Goal: Task Accomplishment & Management: Manage account settings

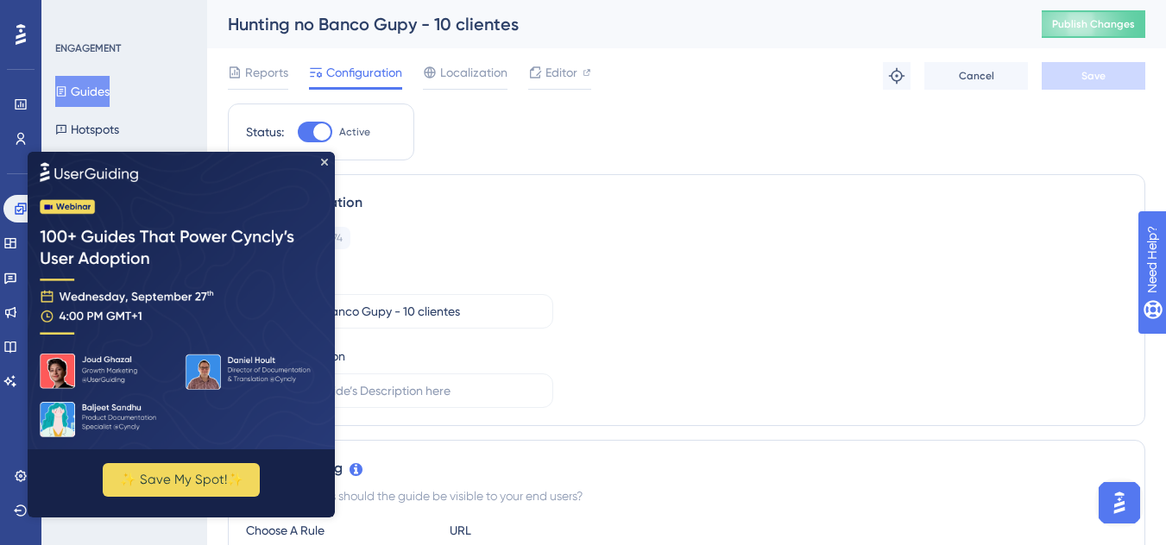
click at [320, 162] on img at bounding box center [181, 300] width 307 height 298
click at [326, 160] on icon "Close Preview" at bounding box center [324, 161] width 7 height 7
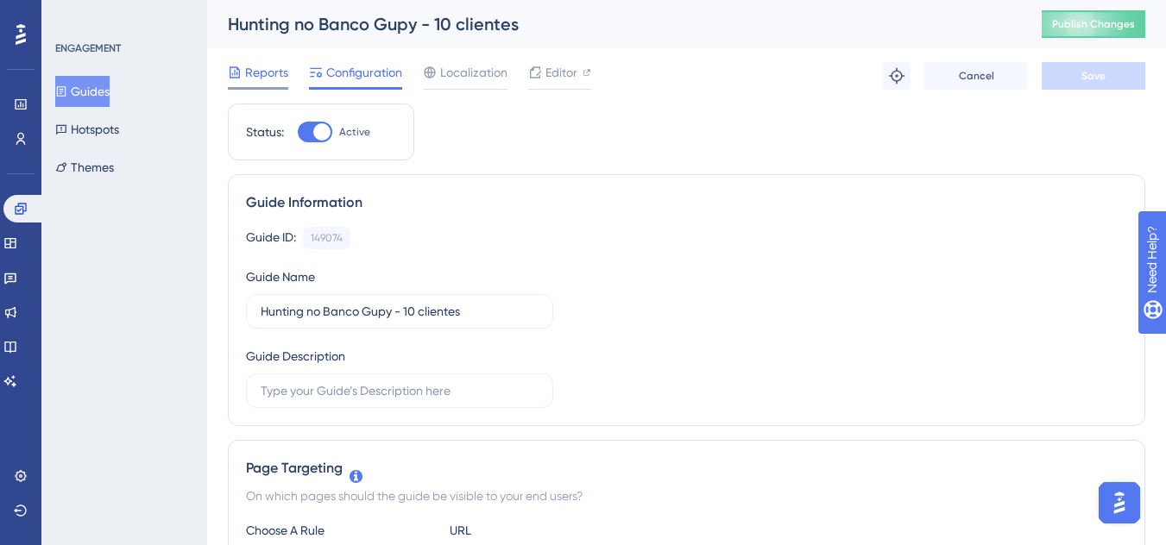
click at [274, 70] on span "Reports" at bounding box center [266, 72] width 43 height 21
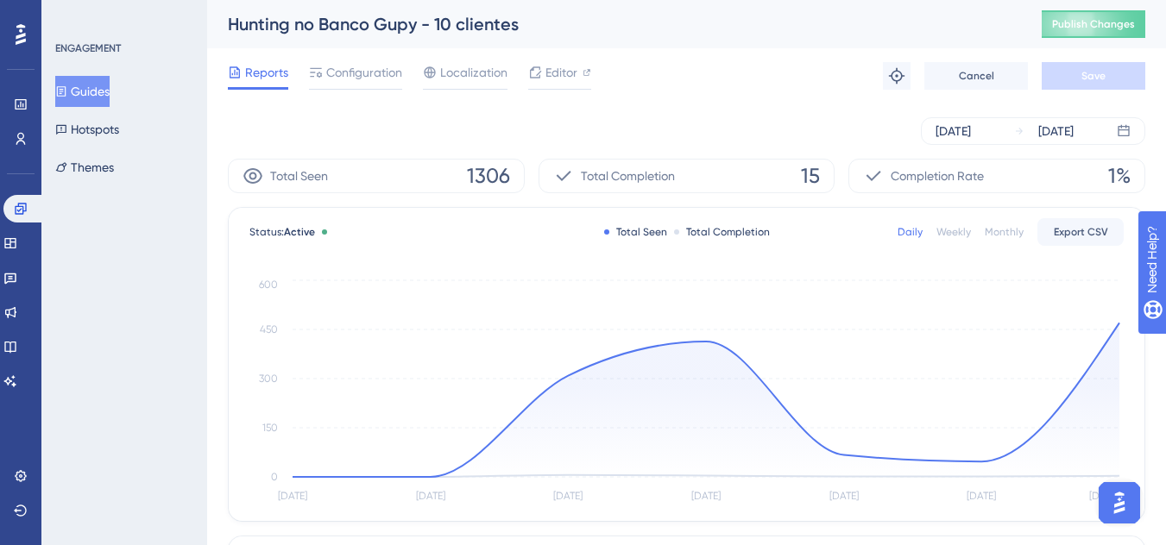
click at [372, 100] on div "Reports Configuration Localization Editor Troubleshoot Cancel Save" at bounding box center [686, 75] width 917 height 55
click at [367, 80] on span "Configuration" at bounding box center [364, 72] width 76 height 21
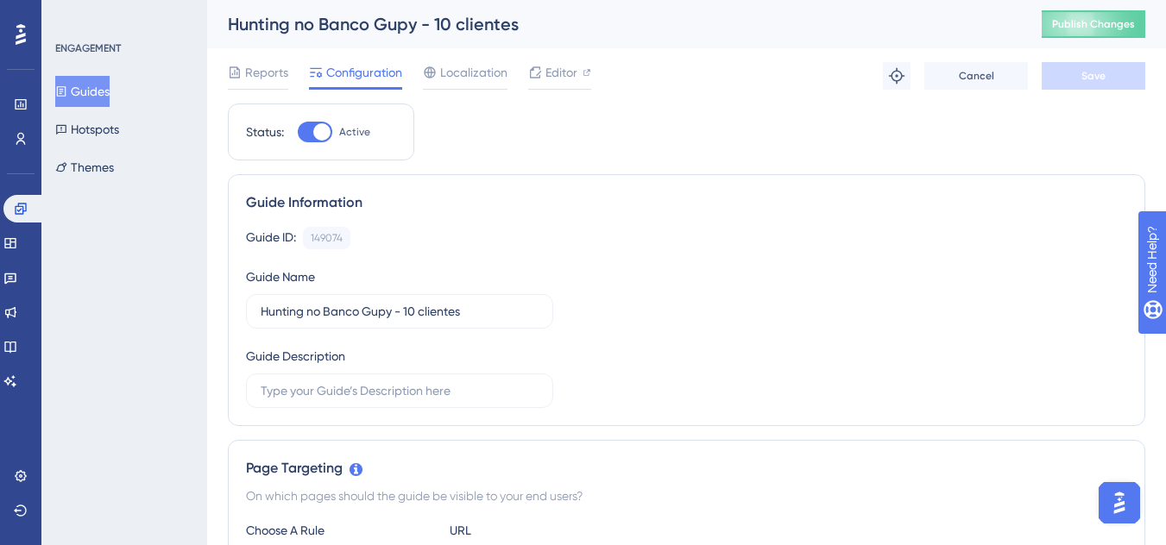
click at [105, 91] on button "Guides" at bounding box center [82, 91] width 54 height 31
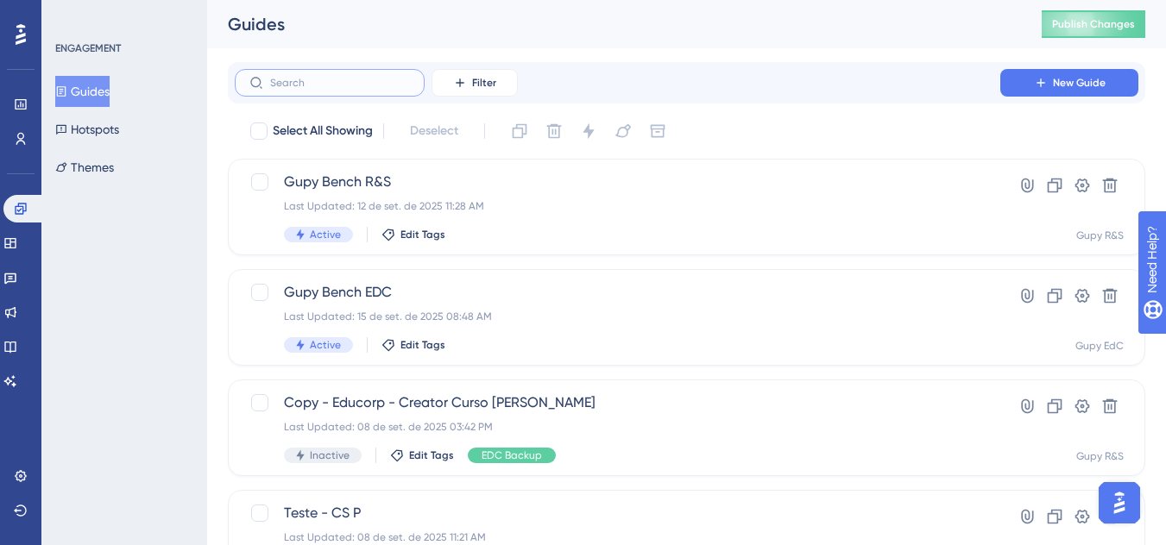
click at [319, 83] on input "text" at bounding box center [340, 83] width 140 height 12
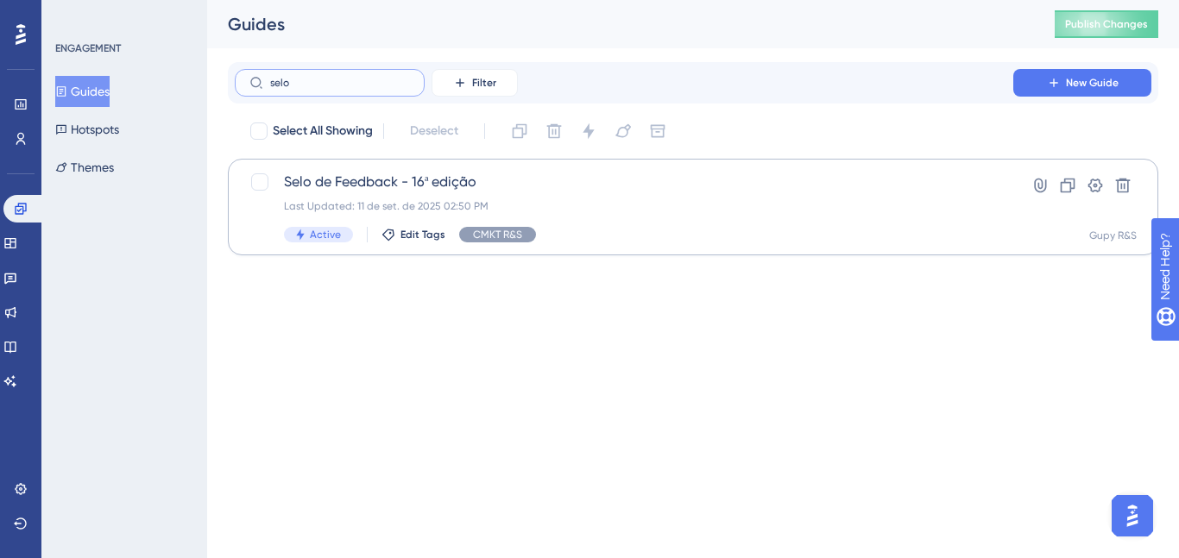
type input "selo"
click at [524, 197] on div "Selo de Feedback - 16ª edição Last Updated: 11 de set. de 2025 02:50 PM Active …" at bounding box center [624, 207] width 680 height 71
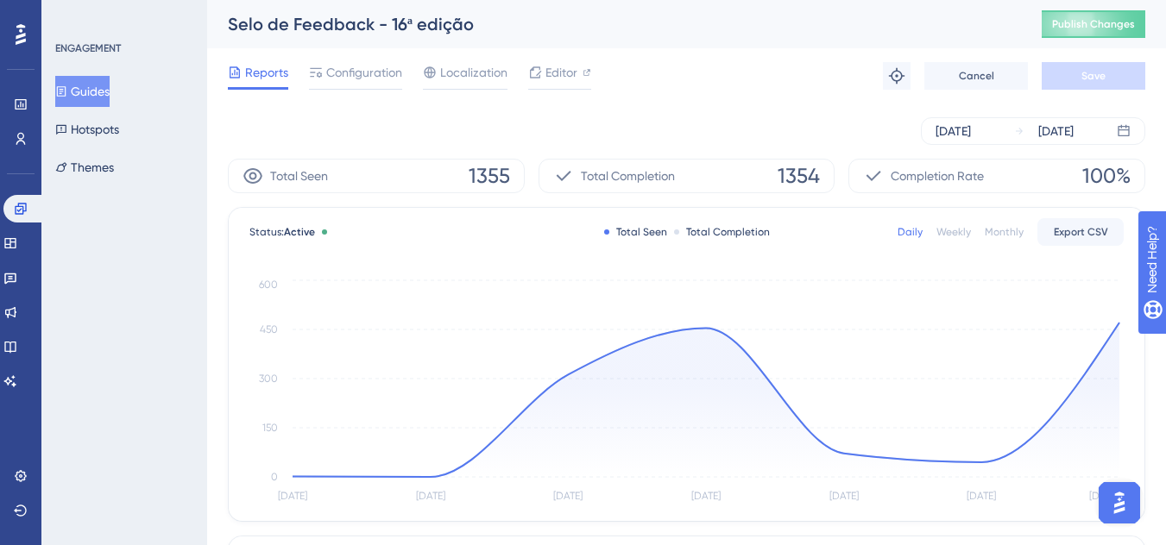
click at [94, 96] on button "Guides" at bounding box center [82, 91] width 54 height 31
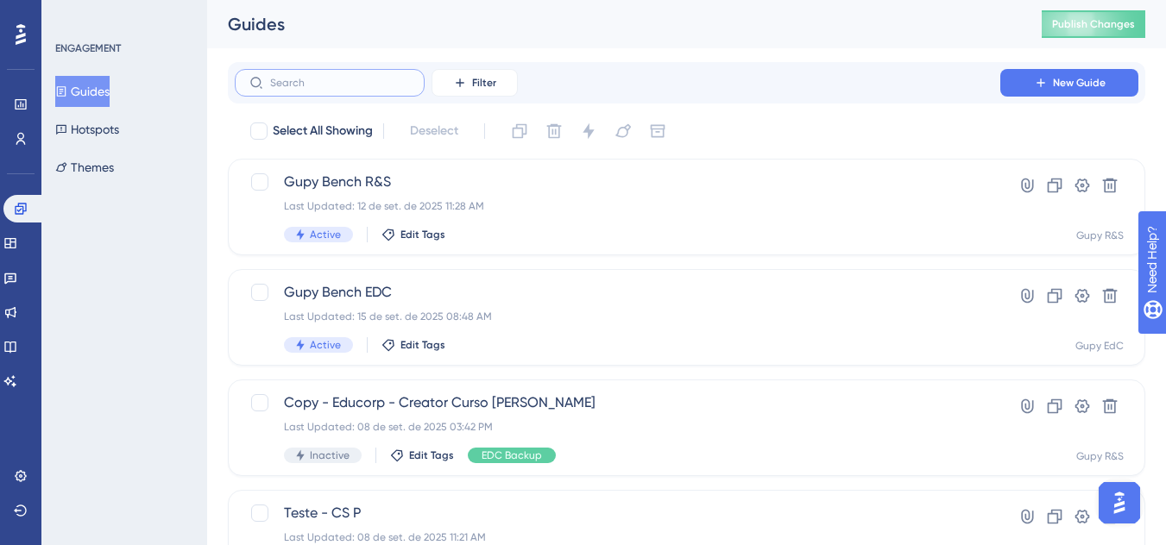
click at [367, 81] on input "text" at bounding box center [340, 83] width 140 height 12
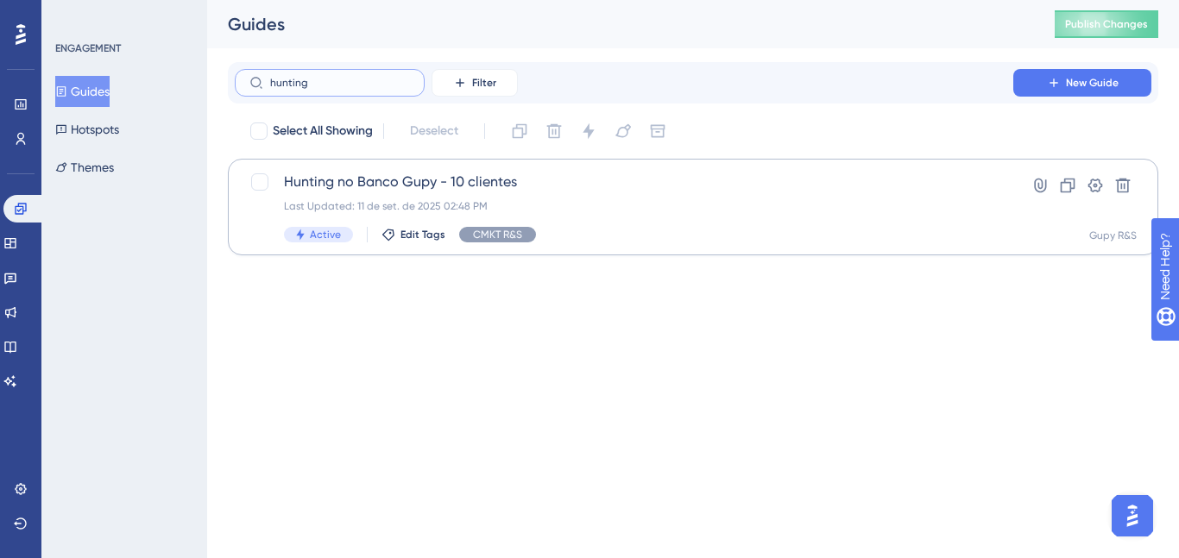
type input "hunting"
click at [547, 201] on div "Last Updated: 11 de set. de 2025 02:48 PM" at bounding box center [624, 206] width 680 height 14
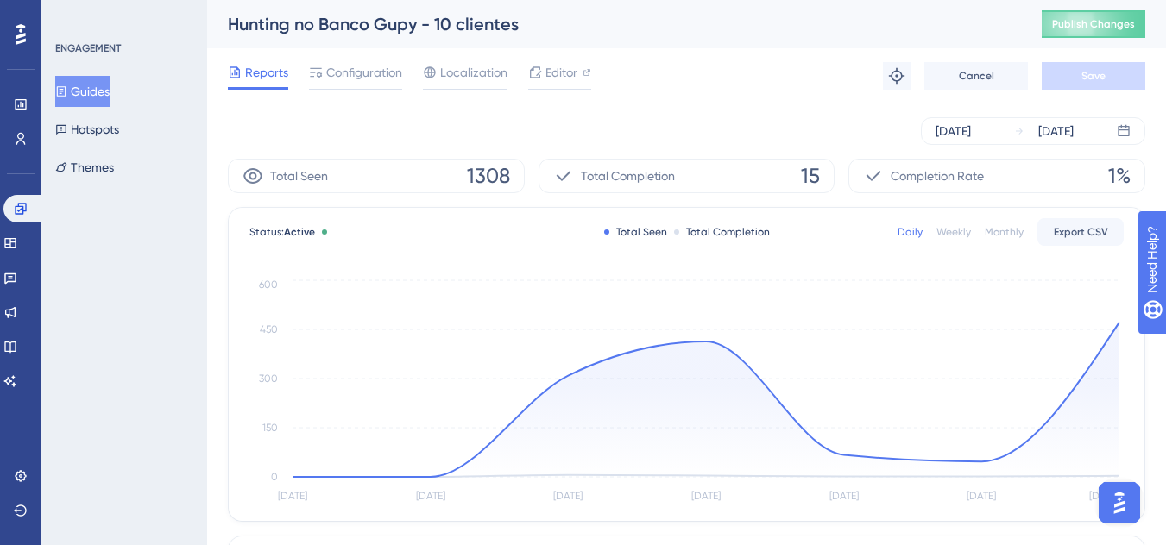
click at [356, 35] on div "Hunting no Banco Gupy - 10 clientes" at bounding box center [613, 24] width 771 height 24
click at [359, 69] on span "Configuration" at bounding box center [364, 72] width 76 height 21
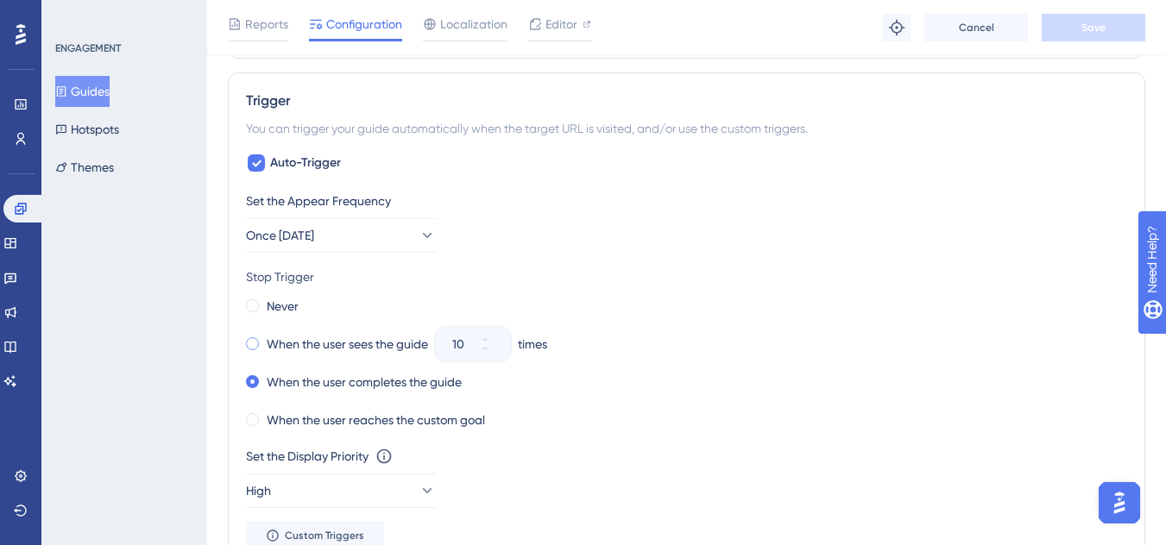
scroll to position [838, 0]
click at [360, 350] on label "When the user sees the guide" at bounding box center [347, 343] width 161 height 21
click at [465, 337] on input "10" at bounding box center [464, 343] width 24 height 21
drag, startPoint x: 470, startPoint y: 345, endPoint x: 434, endPoint y: 346, distance: 35.4
click at [434, 346] on div "When the user sees the guide 10 times" at bounding box center [686, 343] width 881 height 24
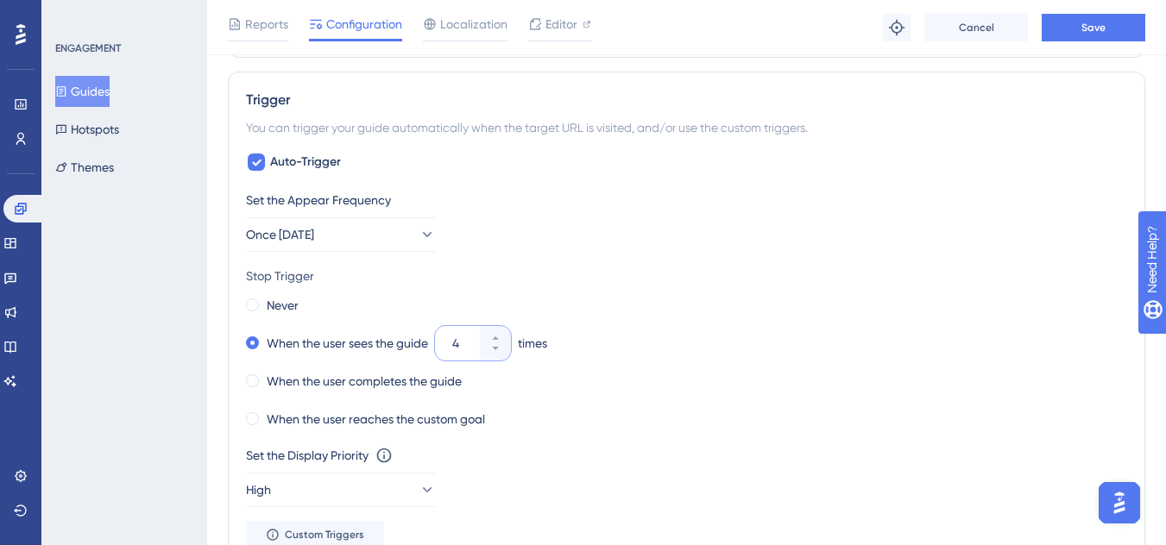
type input "4"
click at [736, 302] on div "Never" at bounding box center [686, 305] width 881 height 24
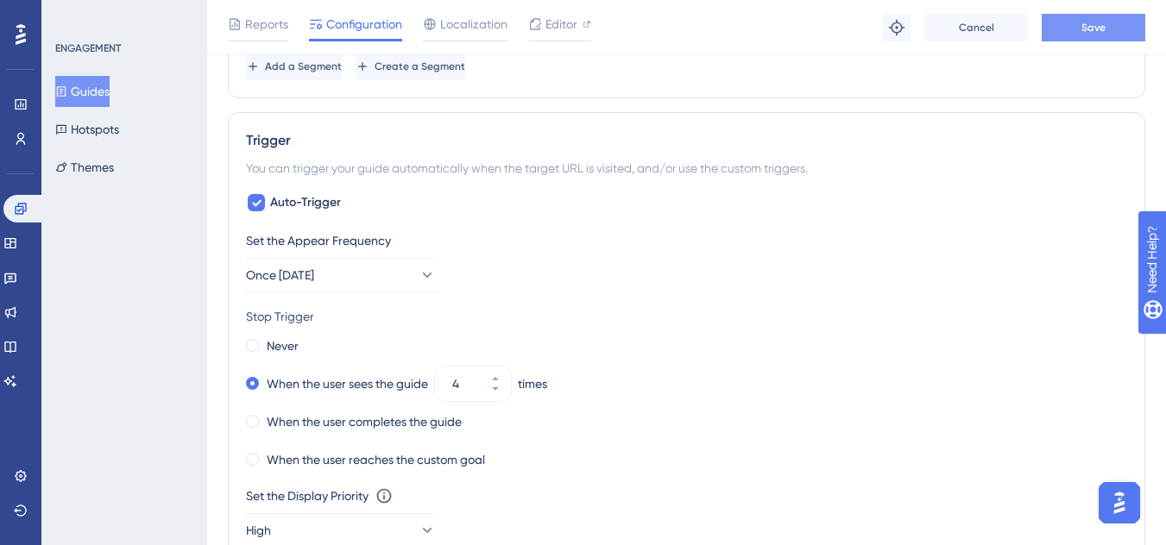
click at [1089, 35] on button "Save" at bounding box center [1094, 28] width 104 height 28
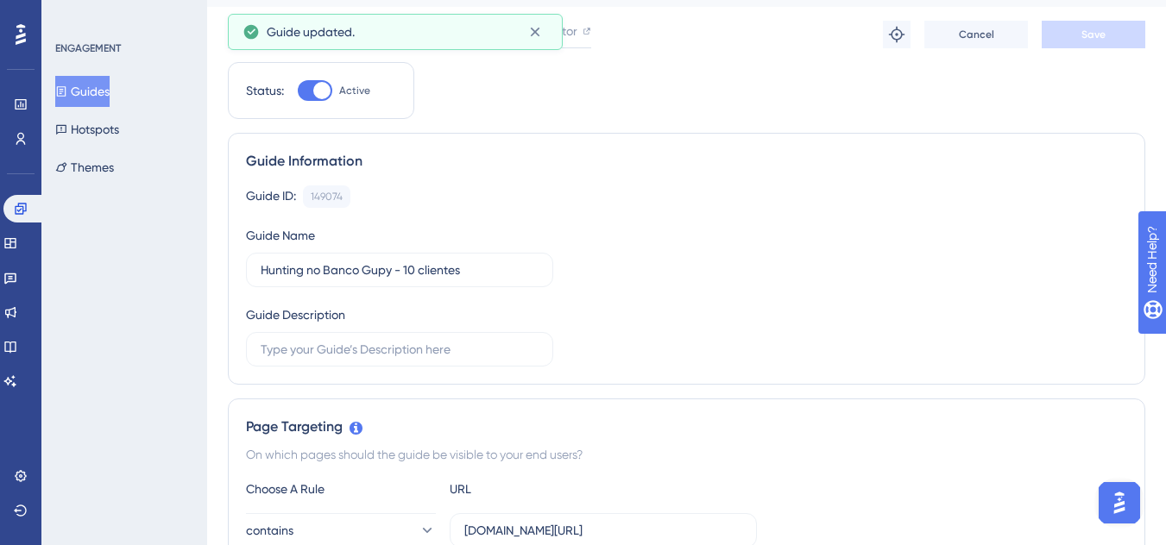
scroll to position [0, 0]
